Goal: Task Accomplishment & Management: Use online tool/utility

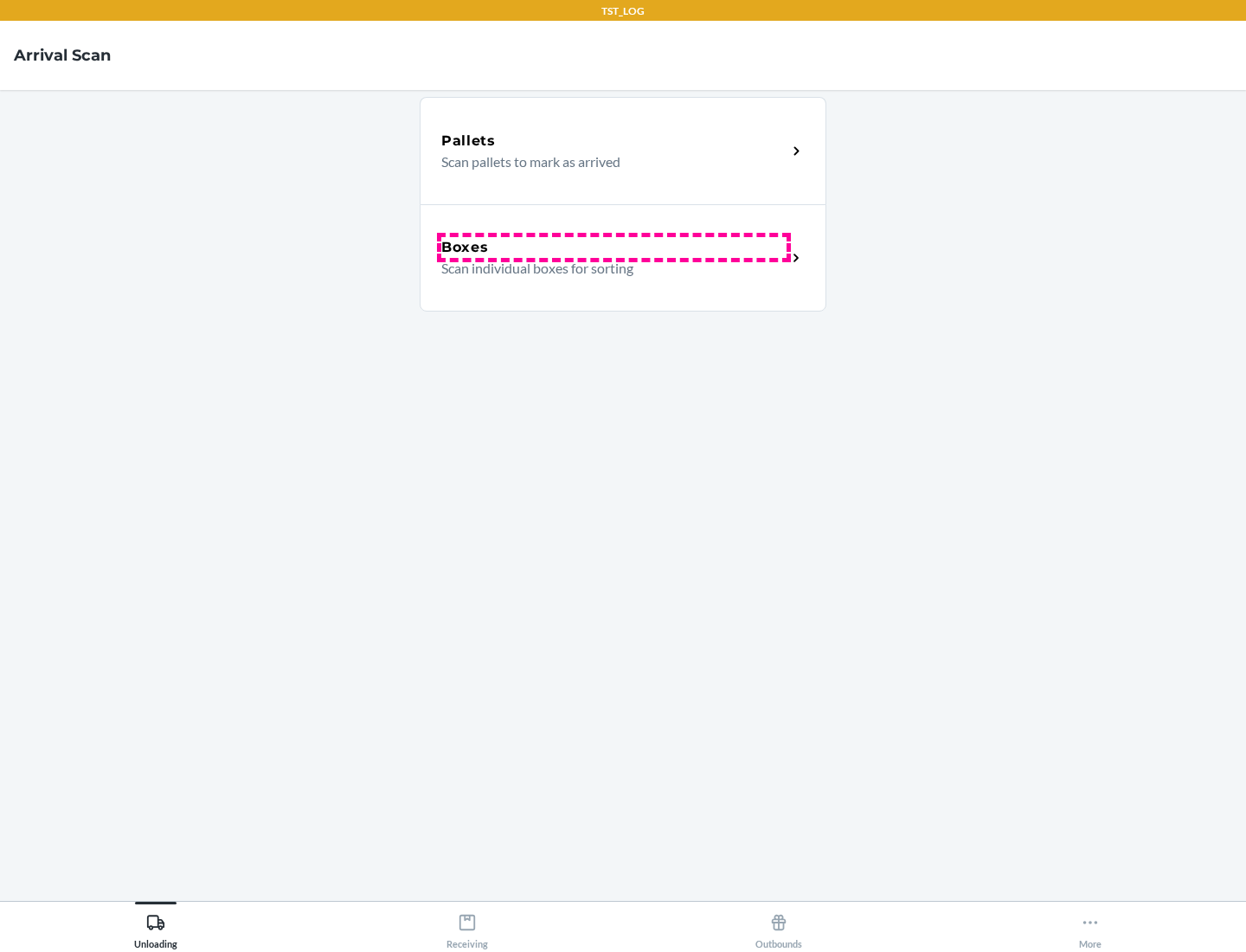
click at [614, 248] on div "Boxes" at bounding box center [614, 247] width 346 height 20
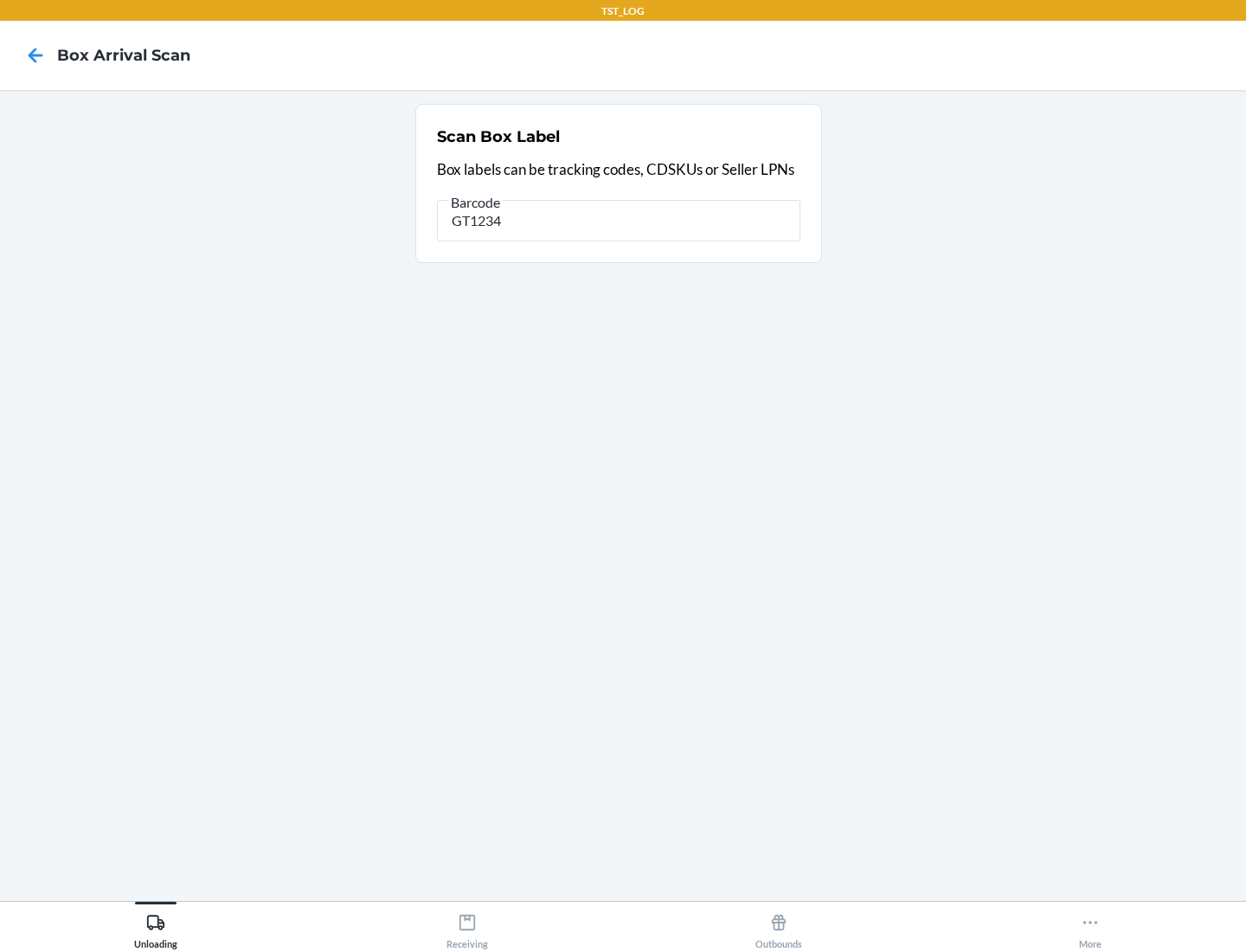
type input "GT1234"
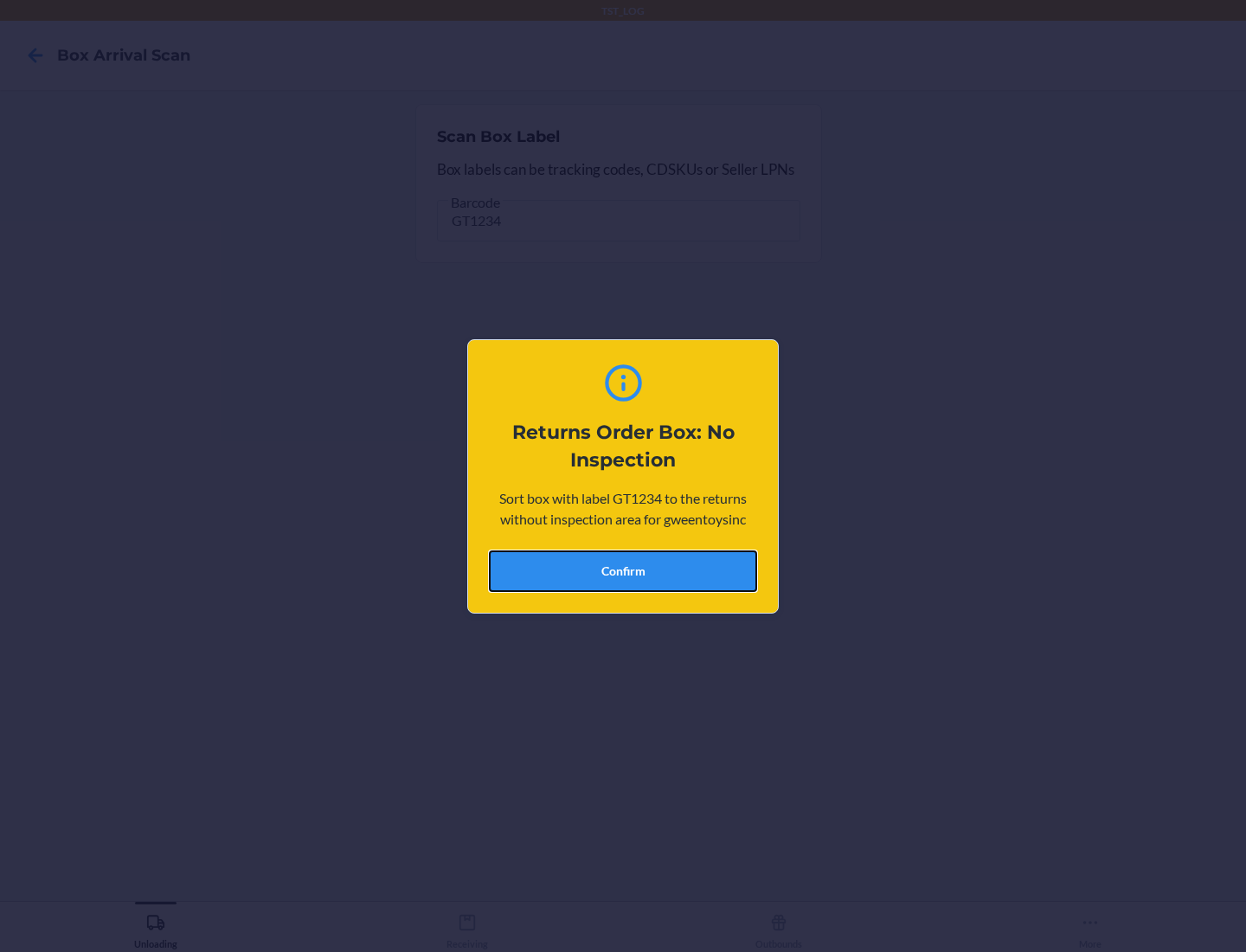
click at [623, 570] on button "Confirm" at bounding box center [623, 571] width 268 height 42
